Goal: Transaction & Acquisition: Subscribe to service/newsletter

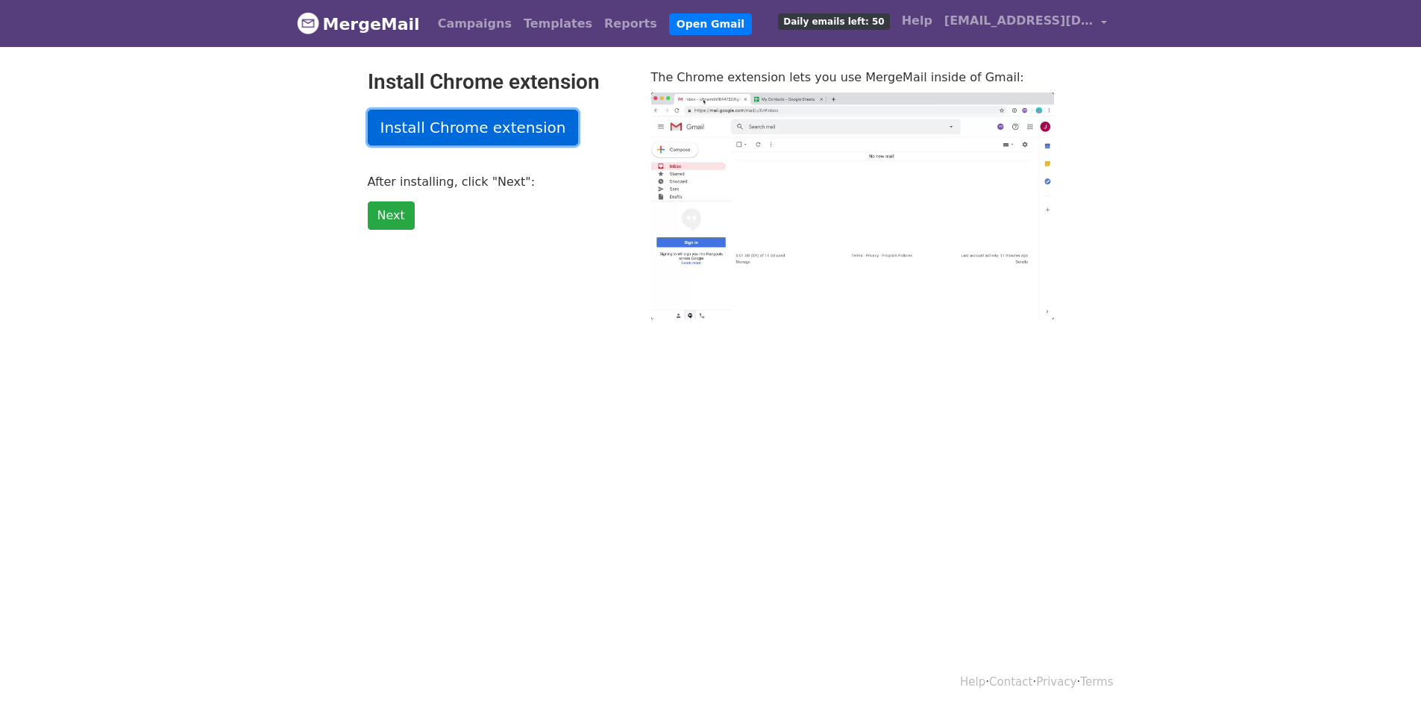
click at [483, 119] on link "Install Chrome extension" at bounding box center [473, 128] width 211 height 36
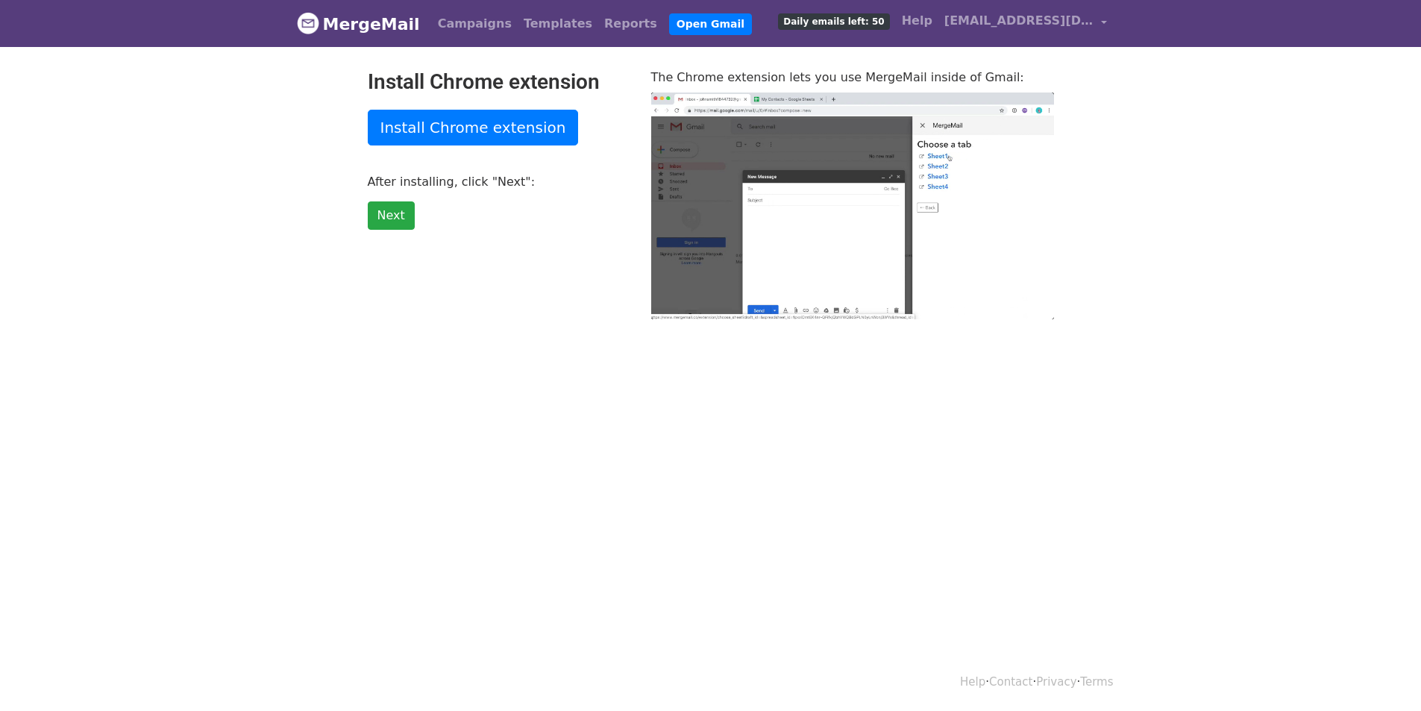
click at [889, 25] on span "Daily emails left: 50" at bounding box center [833, 21] width 111 height 16
type input "31.05"
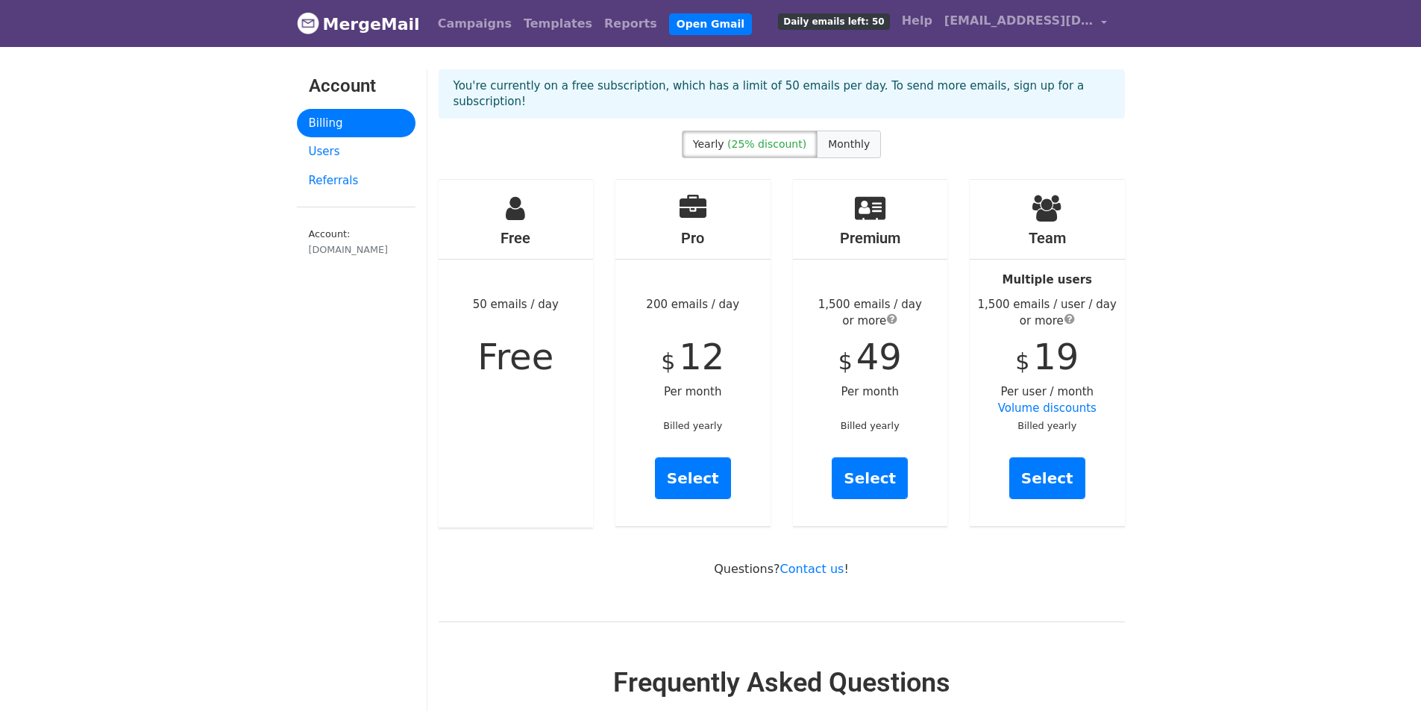
click at [843, 138] on span "Monthly" at bounding box center [849, 144] width 42 height 12
click at [805, 135] on label "Yearly (25% discount)" at bounding box center [750, 145] width 136 height 28
click at [856, 138] on span "Monthly" at bounding box center [849, 144] width 42 height 12
click at [792, 138] on span "(25% discount)" at bounding box center [766, 144] width 79 height 12
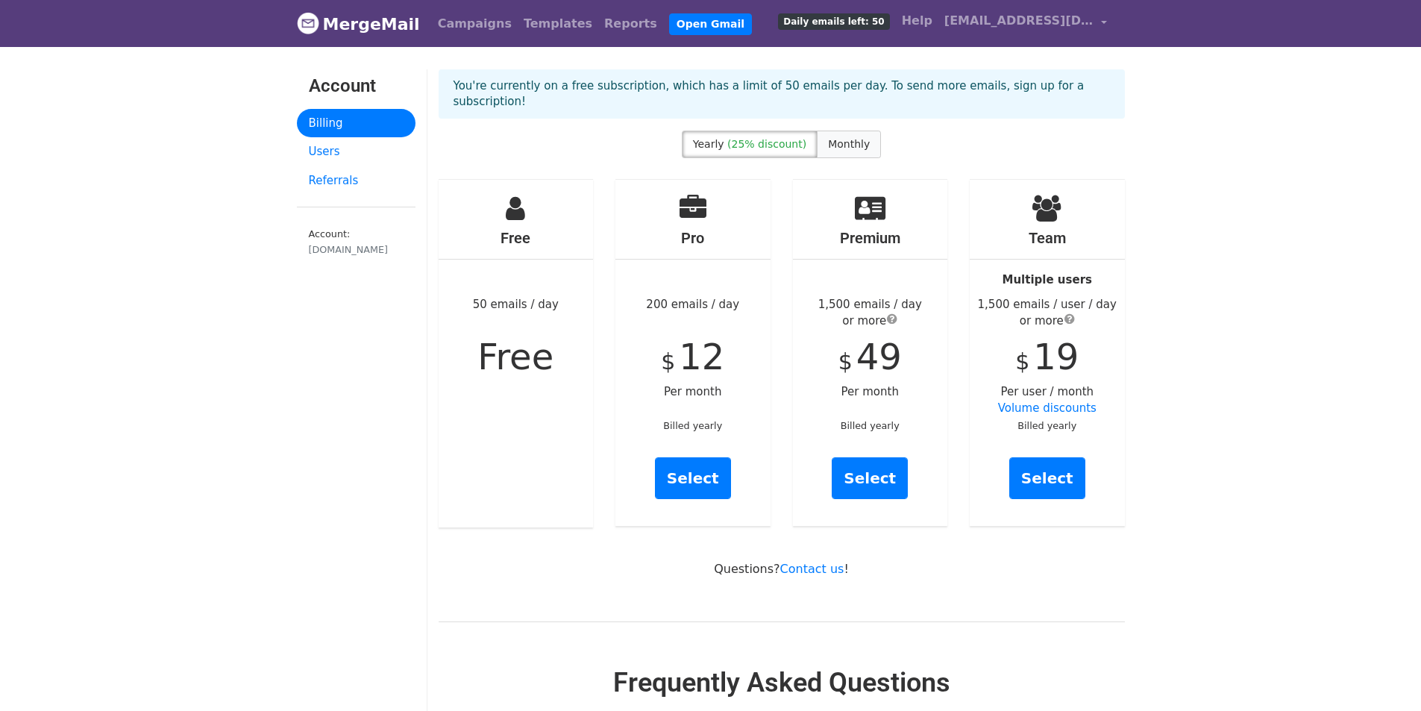
click at [841, 138] on span "Monthly" at bounding box center [849, 144] width 42 height 12
click at [770, 138] on span "(25% discount)" at bounding box center [766, 144] width 79 height 12
click at [313, 148] on link "Users" at bounding box center [356, 151] width 119 height 29
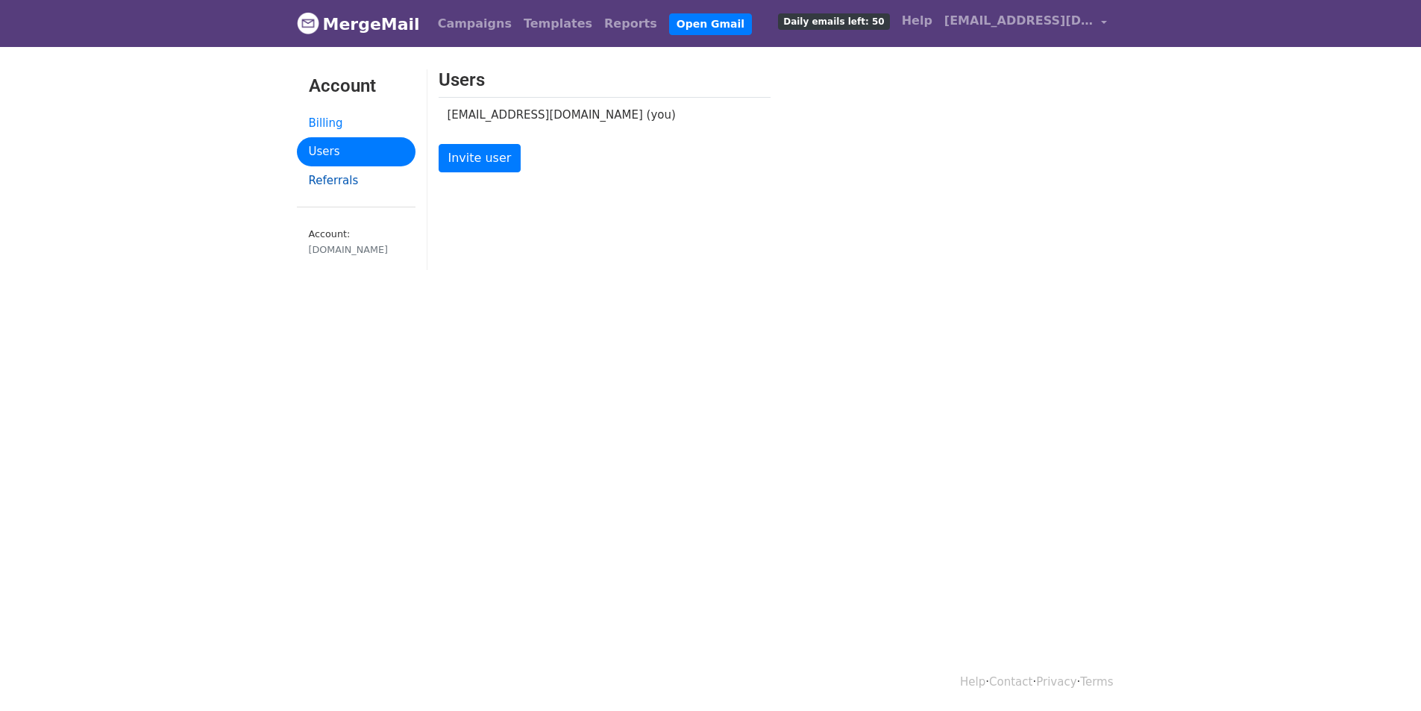
click at [339, 184] on link "Referrals" at bounding box center [356, 180] width 119 height 29
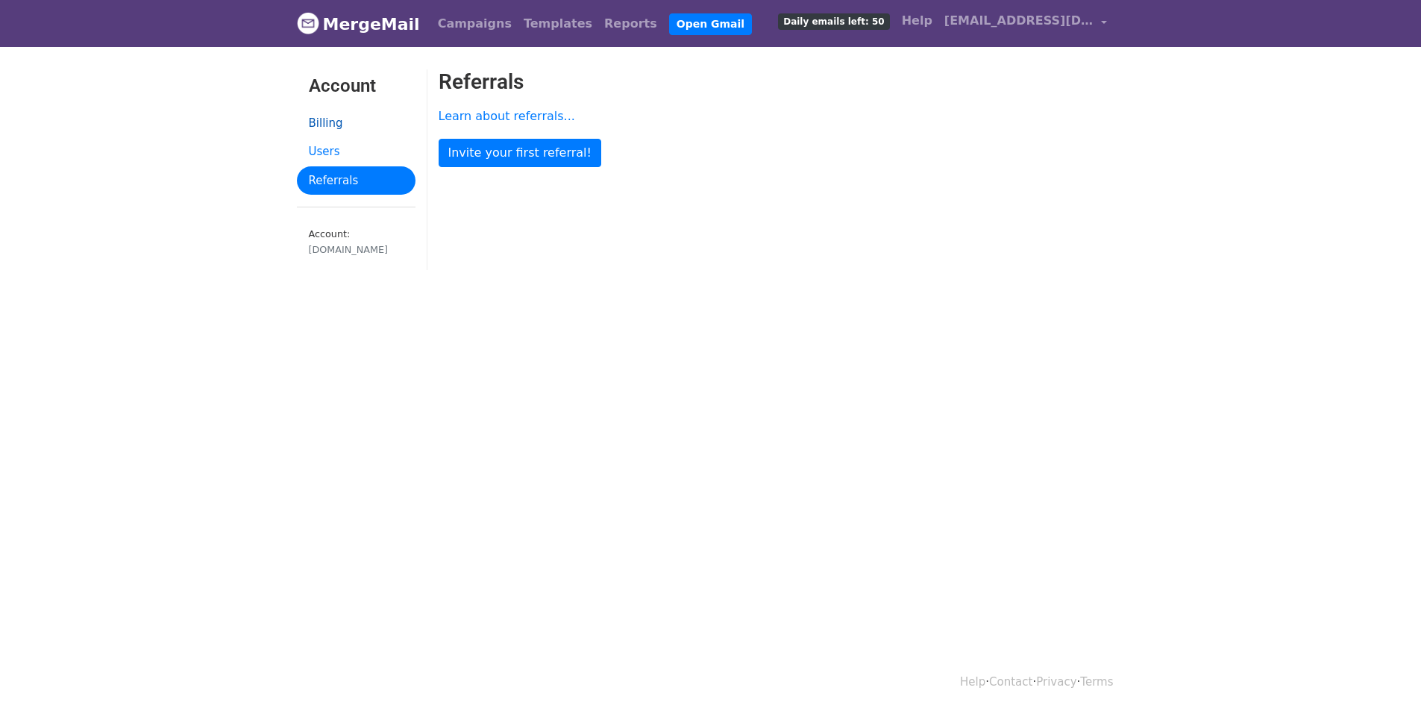
click at [348, 130] on link "Billing" at bounding box center [356, 123] width 119 height 29
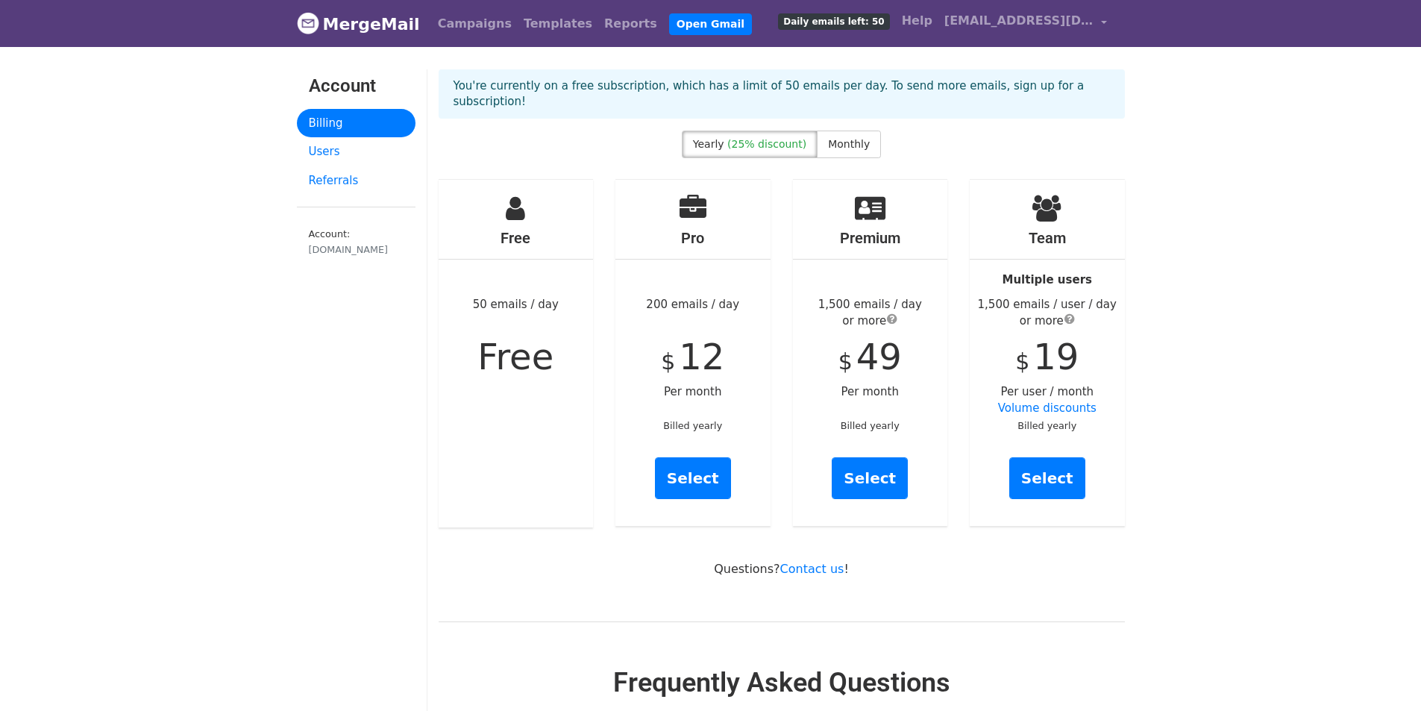
drag, startPoint x: 496, startPoint y: 275, endPoint x: 557, endPoint y: 290, distance: 62.2
click at [557, 290] on div "Free 50 emails / day Free" at bounding box center [516, 354] width 155 height 348
